Goal: Information Seeking & Learning: Check status

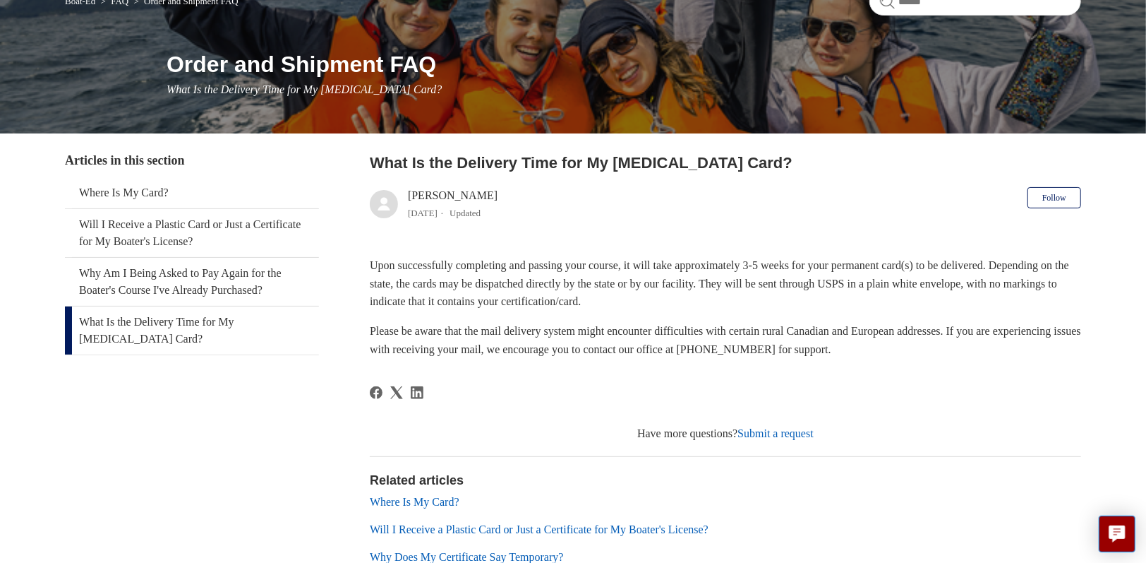
scroll to position [141, 0]
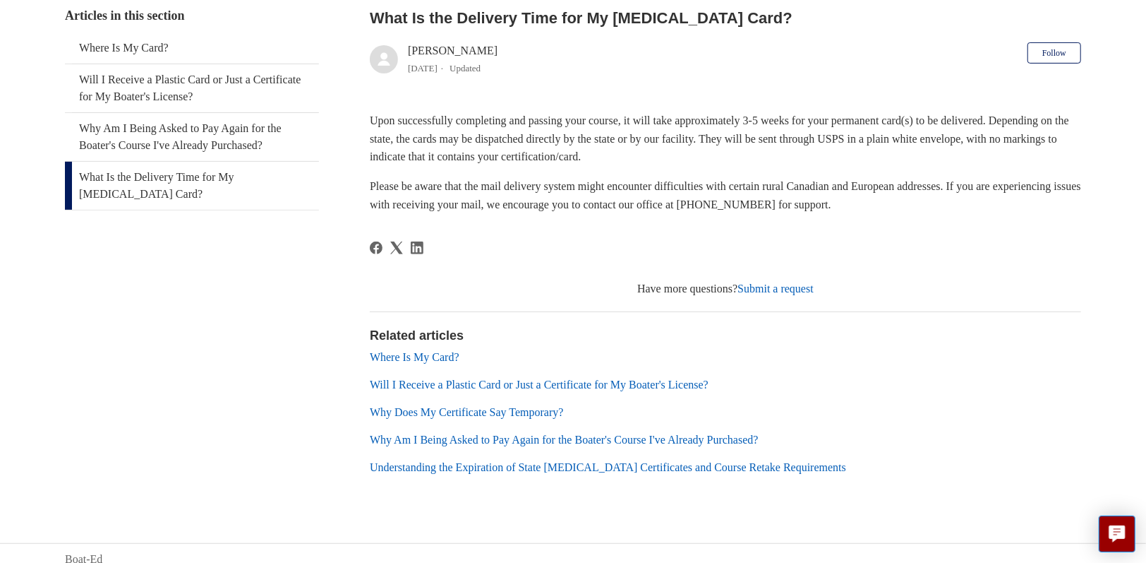
click at [418, 359] on link "Where Is My Card?" at bounding box center [415, 357] width 90 height 12
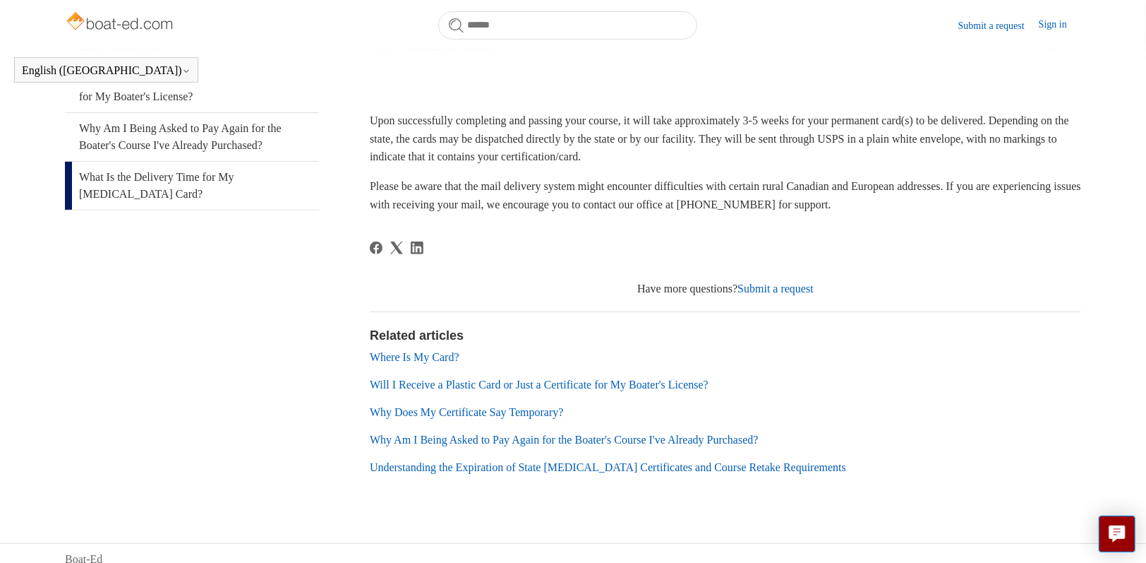
scroll to position [282, 0]
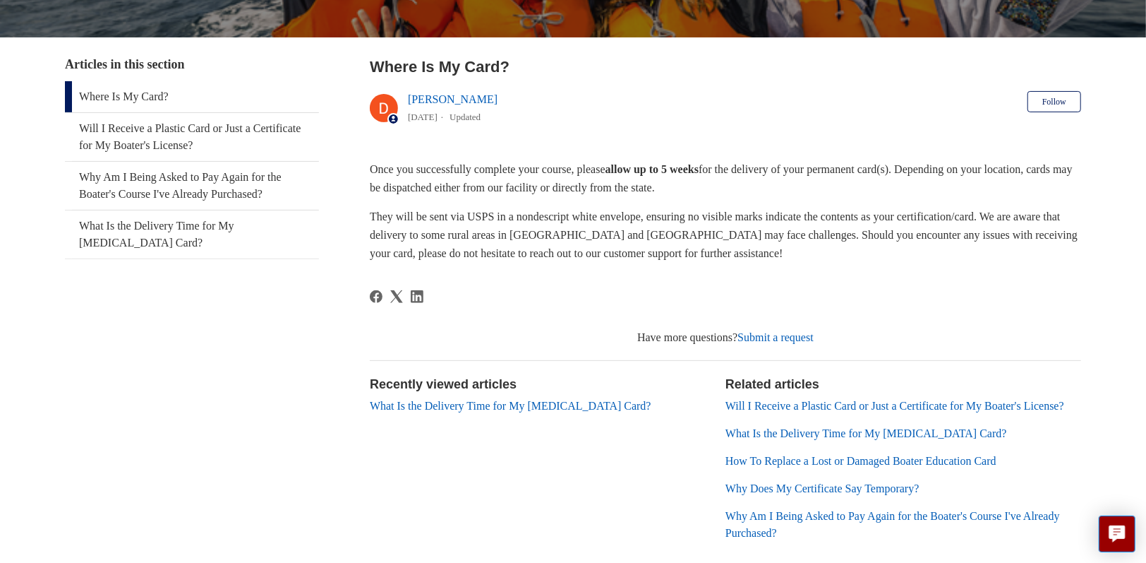
scroll to position [288, 0]
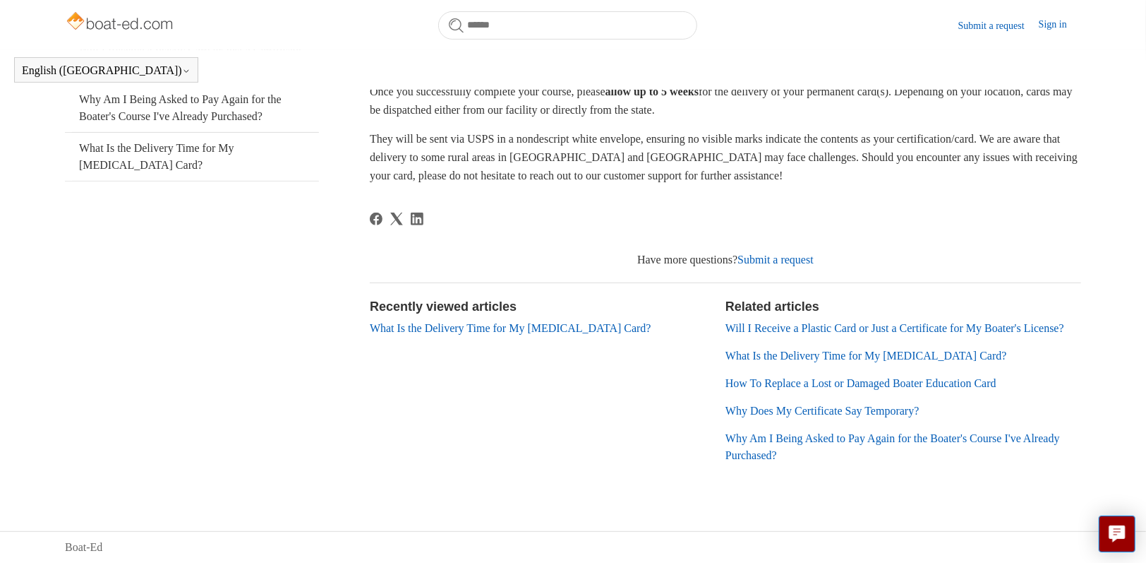
click at [834, 322] on link "Will I Receive a Plastic Card or Just a Certificate for My Boater's License?" at bounding box center [895, 328] width 339 height 12
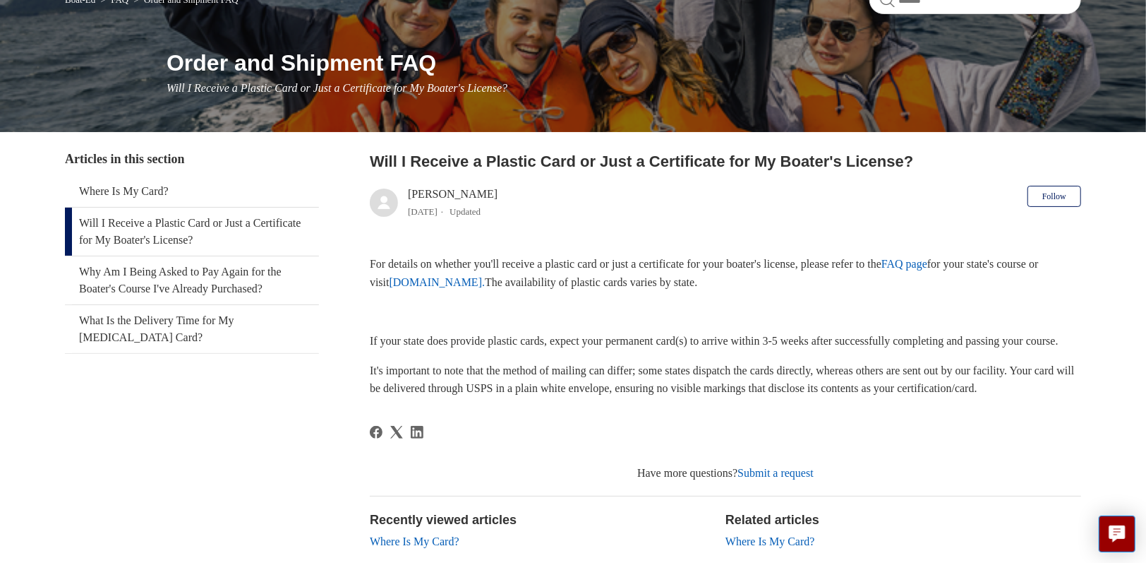
scroll to position [141, 0]
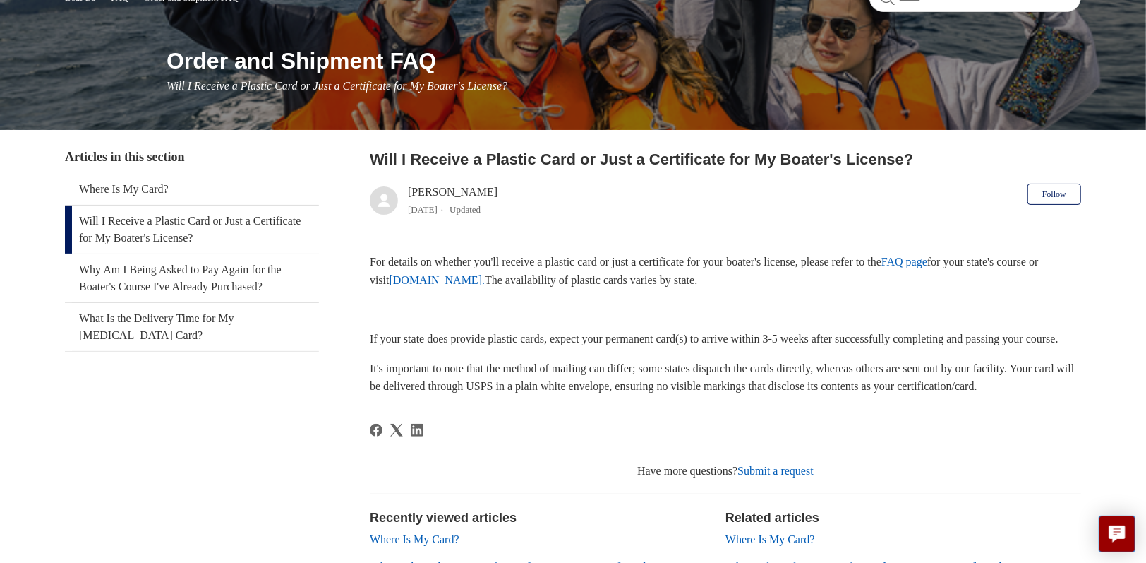
drag, startPoint x: 496, startPoint y: 365, endPoint x: 488, endPoint y: 425, distance: 60.6
click at [488, 395] on p "It's important to note that the method of mailing can differ; some states dispa…" at bounding box center [726, 377] width 712 height 36
click at [928, 262] on link "FAQ page" at bounding box center [905, 262] width 46 height 12
